Goal: Task Accomplishment & Management: Manage account settings

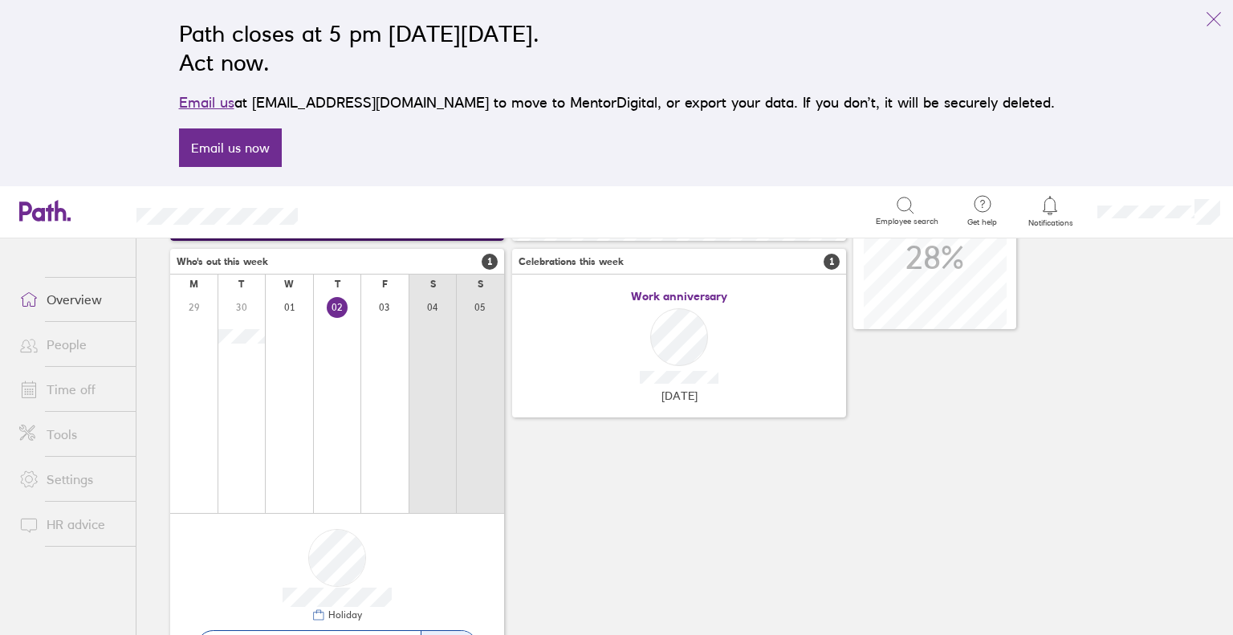
scroll to position [306, 0]
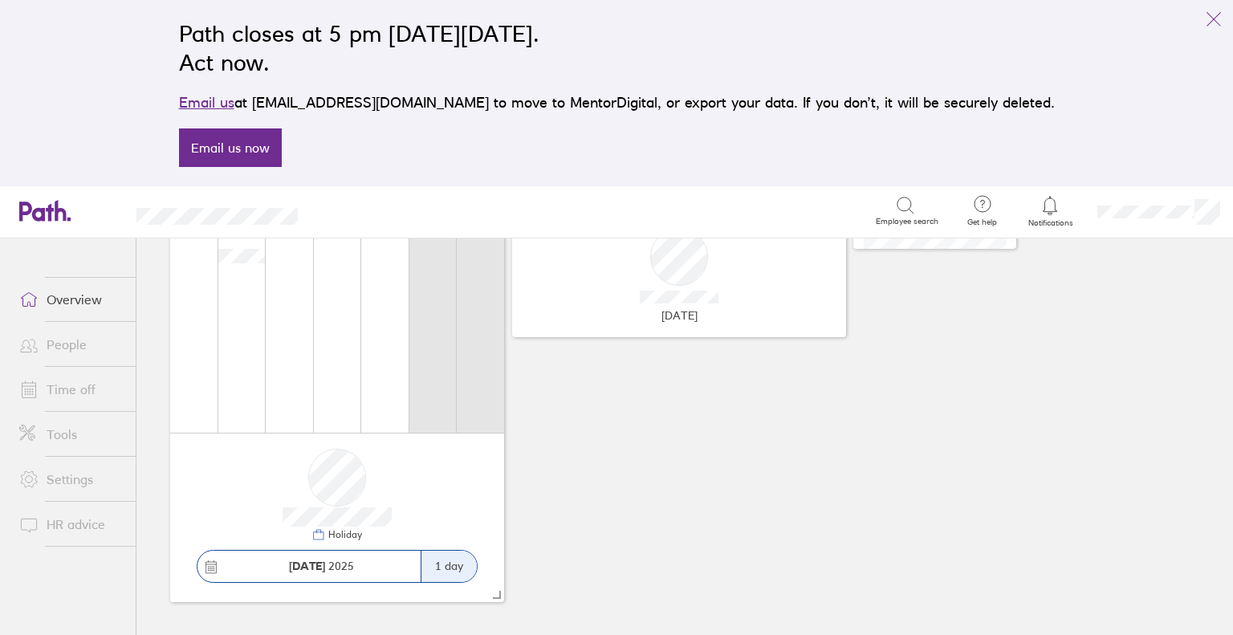
click at [67, 387] on link "Time off" at bounding box center [70, 389] width 129 height 32
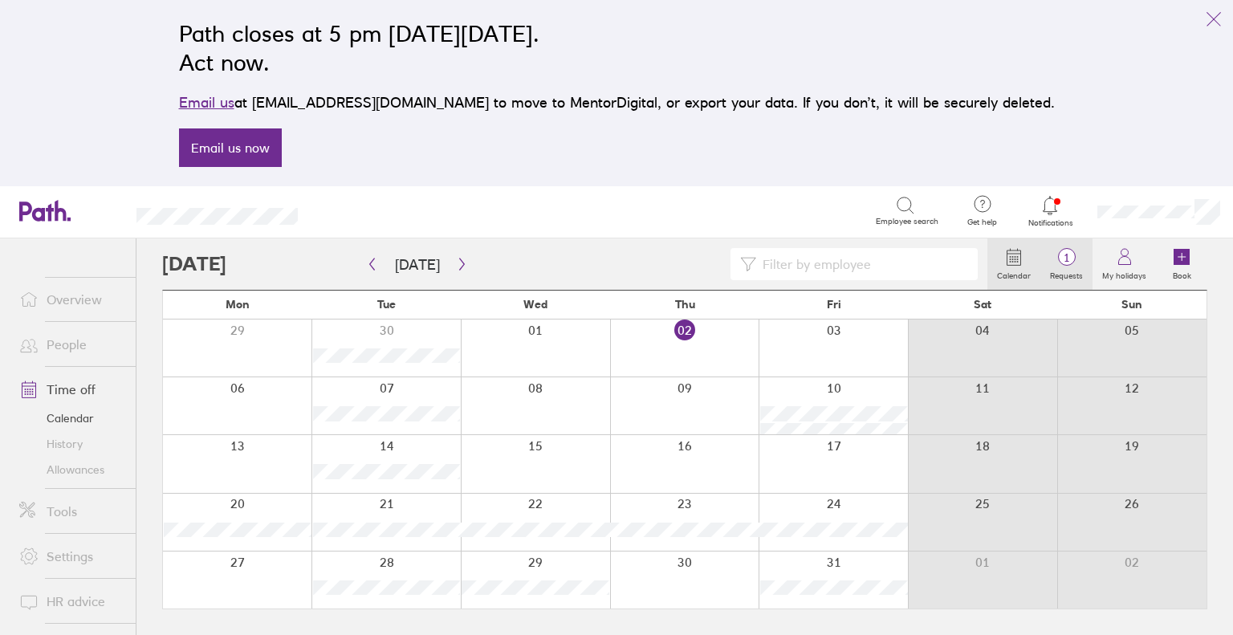
click at [1077, 256] on span "1" at bounding box center [1066, 257] width 52 height 13
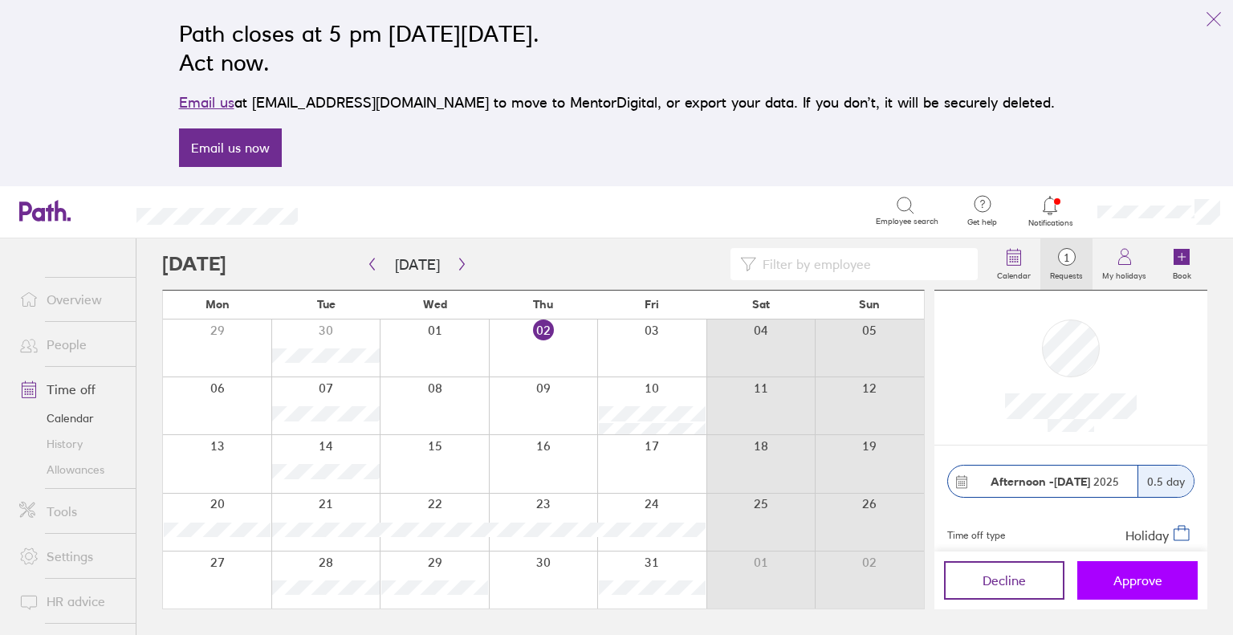
click at [1109, 566] on button "Approve" at bounding box center [1137, 580] width 120 height 39
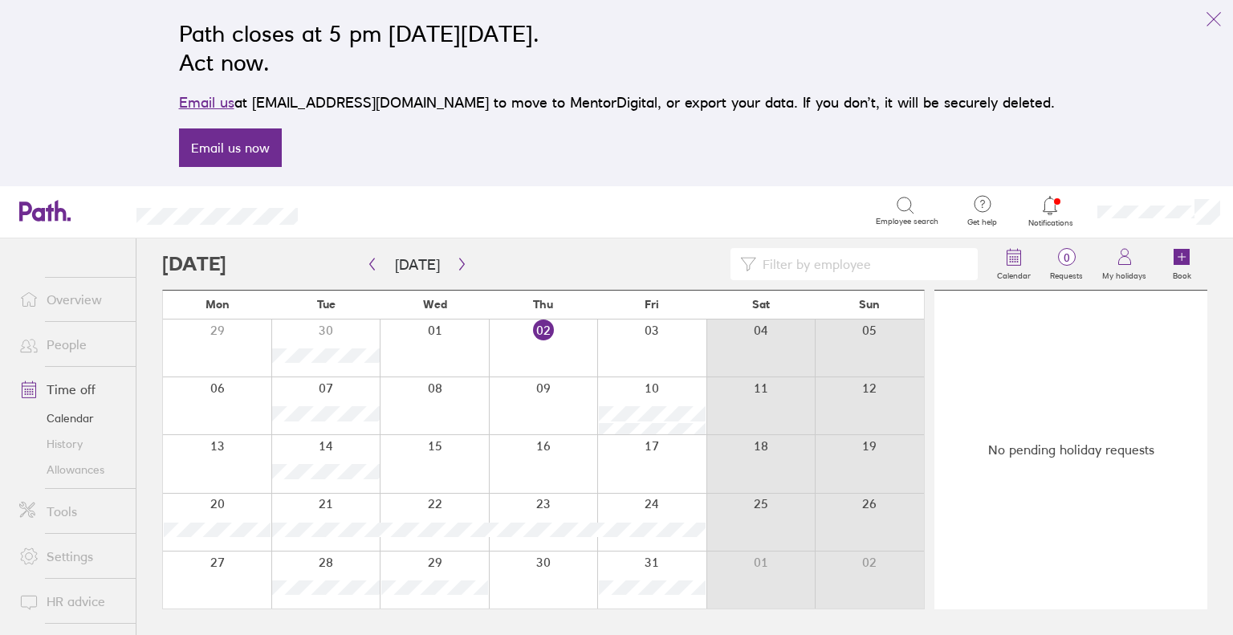
click at [91, 465] on link "Allowances" at bounding box center [70, 470] width 129 height 26
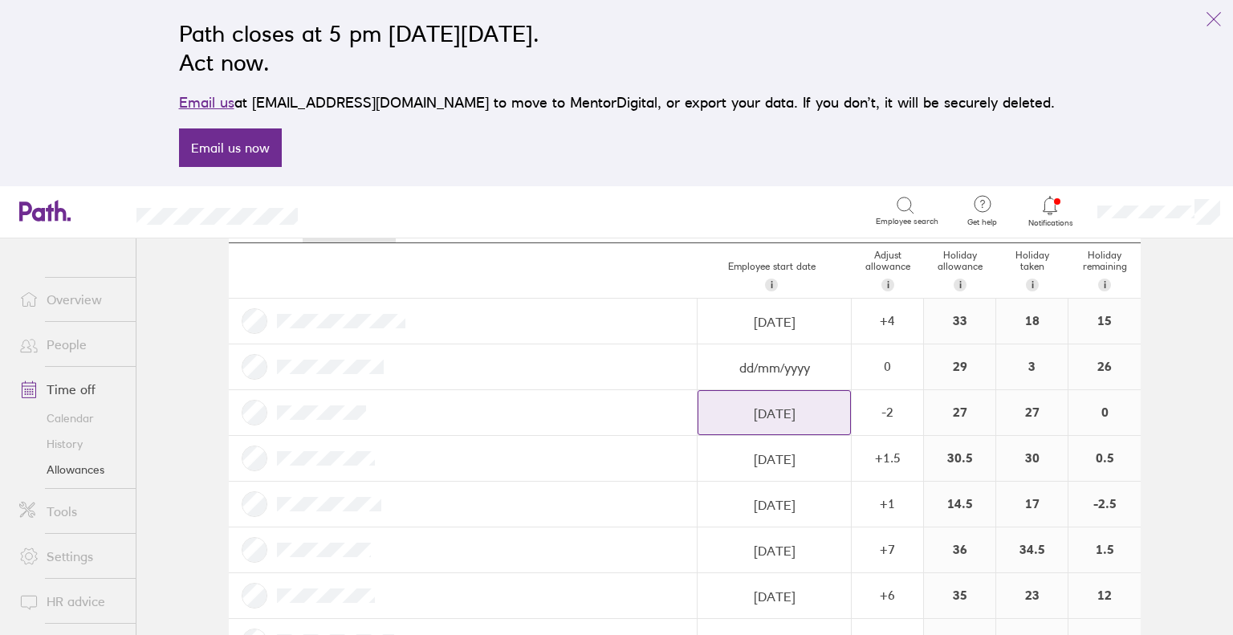
scroll to position [161, 0]
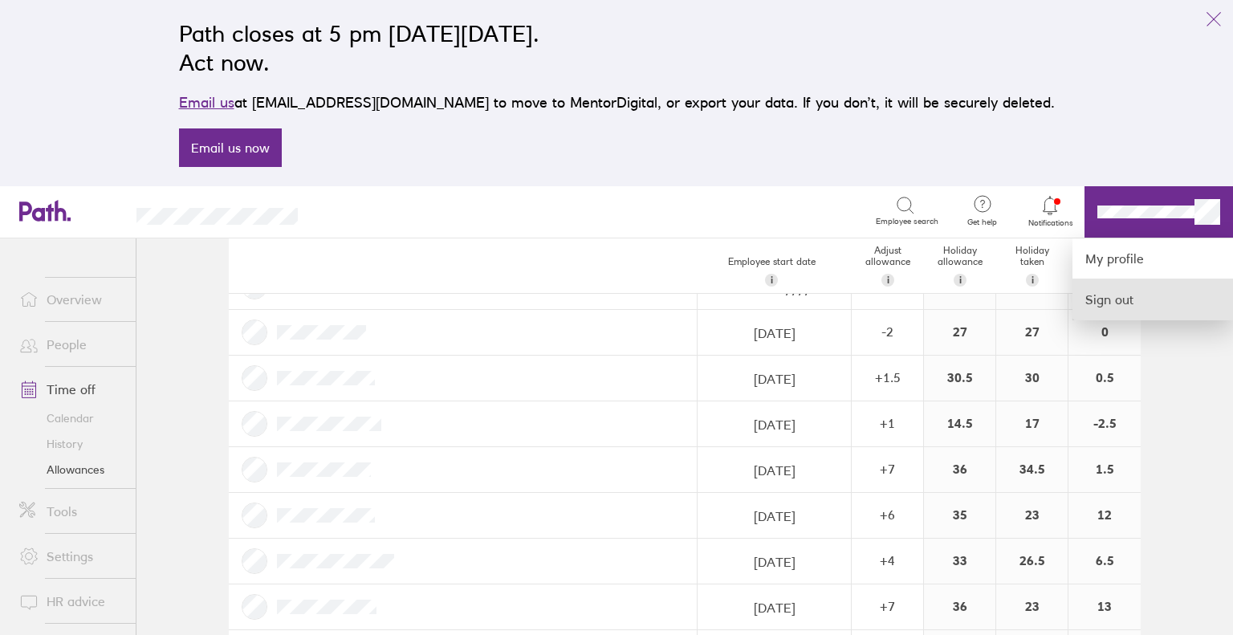
click at [1140, 300] on link "Sign out" at bounding box center [1153, 299] width 161 height 40
